Goal: Task Accomplishment & Management: Manage account settings

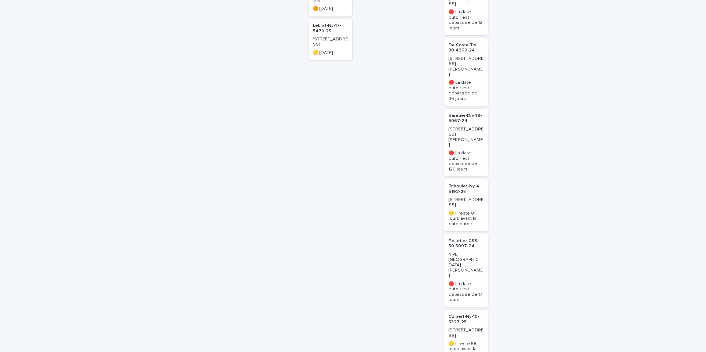
scroll to position [362, 0]
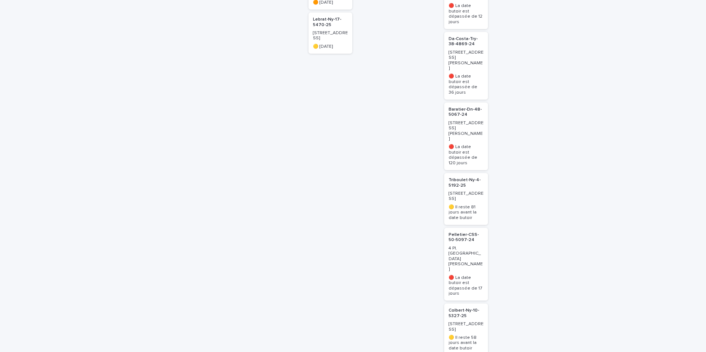
click at [454, 178] on p "Triboulet-Ny-4-5192-25" at bounding box center [466, 183] width 35 height 11
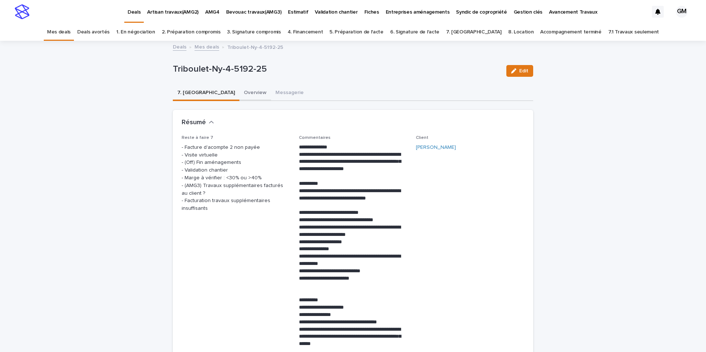
click at [239, 96] on button "Overview" at bounding box center [255, 93] width 32 height 15
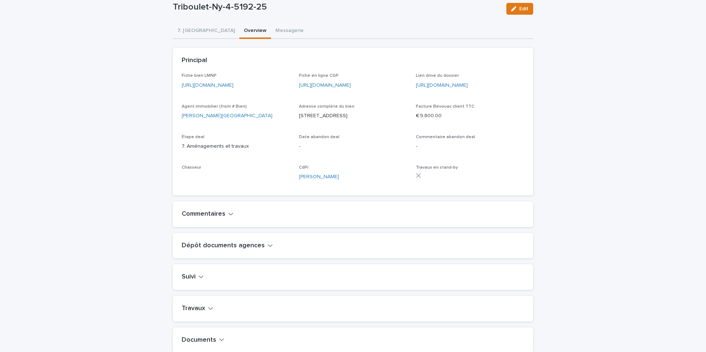
scroll to position [120, 0]
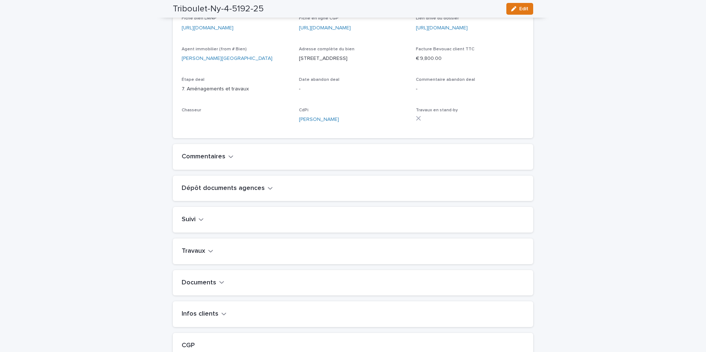
click at [208, 255] on icon "button" at bounding box center [210, 251] width 5 height 7
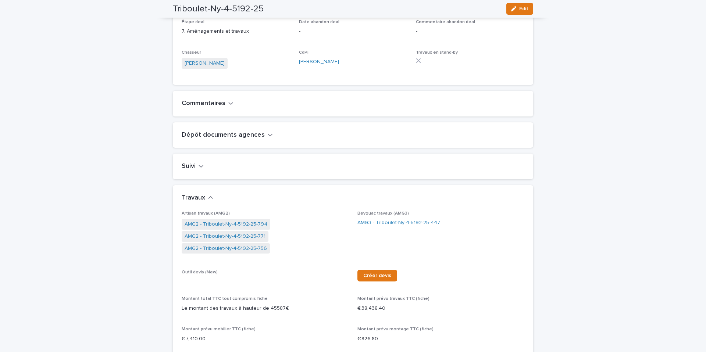
scroll to position [178, 0]
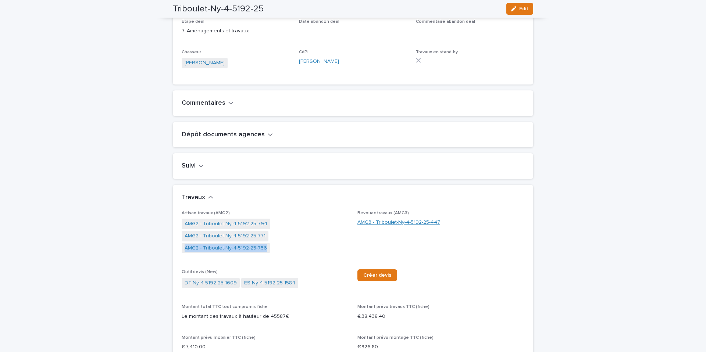
click at [377, 227] on link "AMG3 - Triboulet-Ny-4-5192-25-447" at bounding box center [399, 223] width 83 height 8
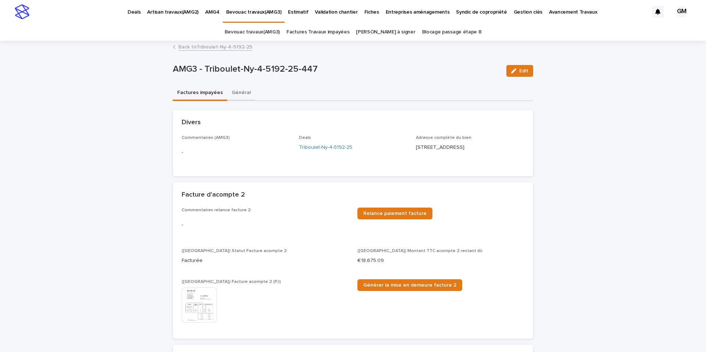
click at [234, 97] on button "Général" at bounding box center [241, 93] width 28 height 15
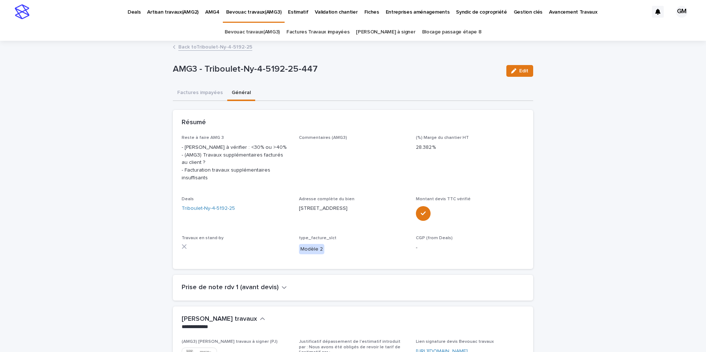
click at [215, 47] on link "Back to Triboulet-Ny-4-5192-25" at bounding box center [215, 46] width 74 height 8
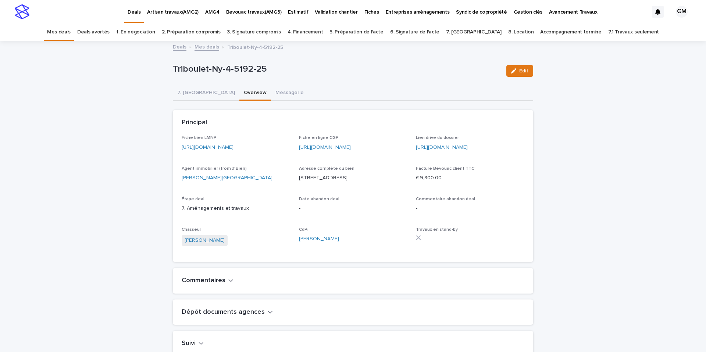
scroll to position [24, 0]
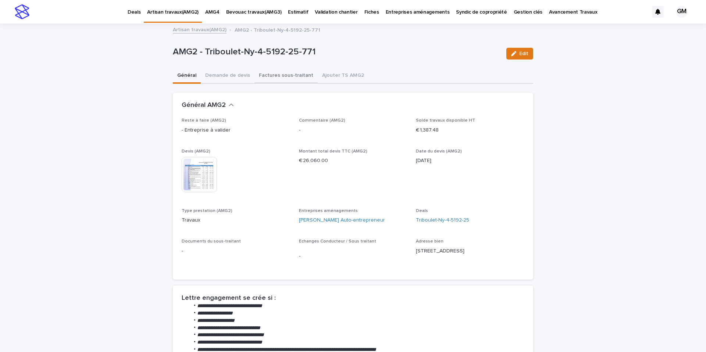
click at [295, 77] on button "Factures sous-traitant" at bounding box center [286, 75] width 63 height 15
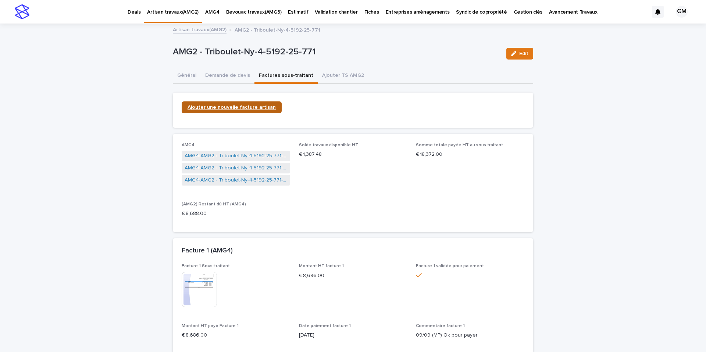
click at [261, 111] on link "Ajouter une nouvelle facture artisan" at bounding box center [232, 108] width 100 height 12
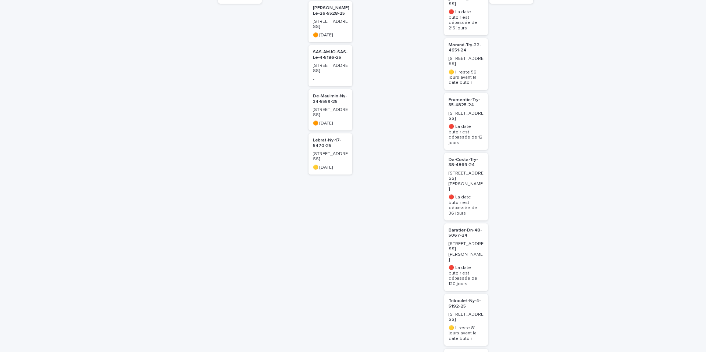
scroll to position [483, 0]
